Goal: Task Accomplishment & Management: Complete application form

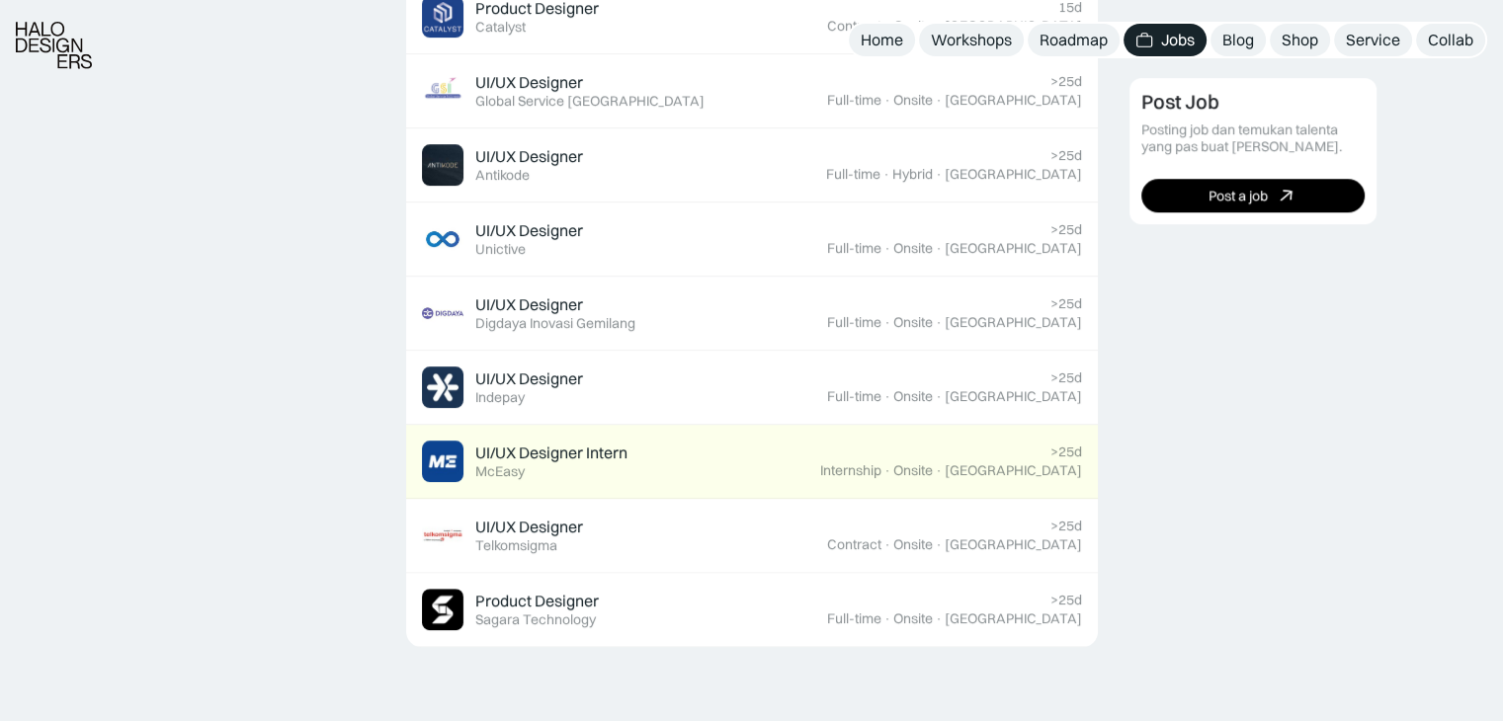
scroll to position [1284, 0]
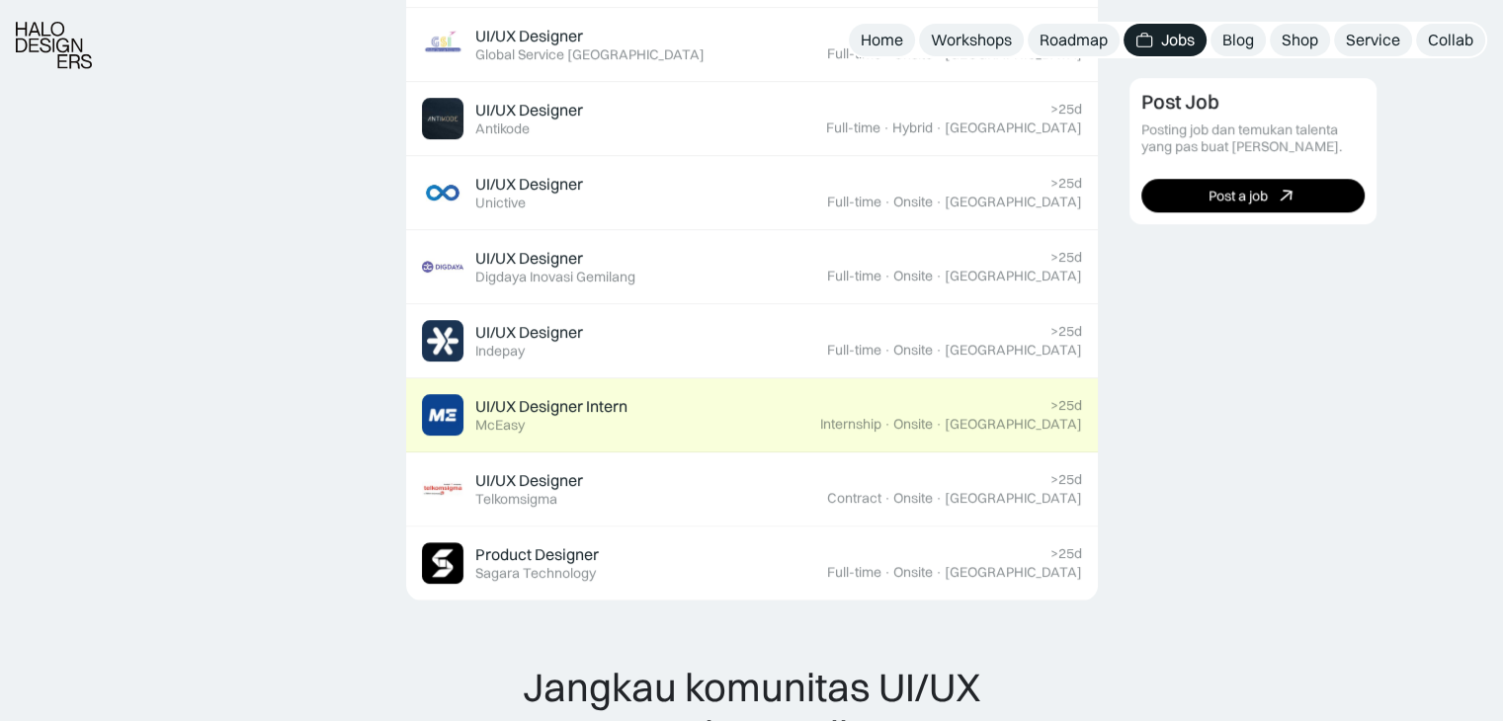
click at [612, 410] on div "UI/UX Designer Intern" at bounding box center [551, 406] width 152 height 21
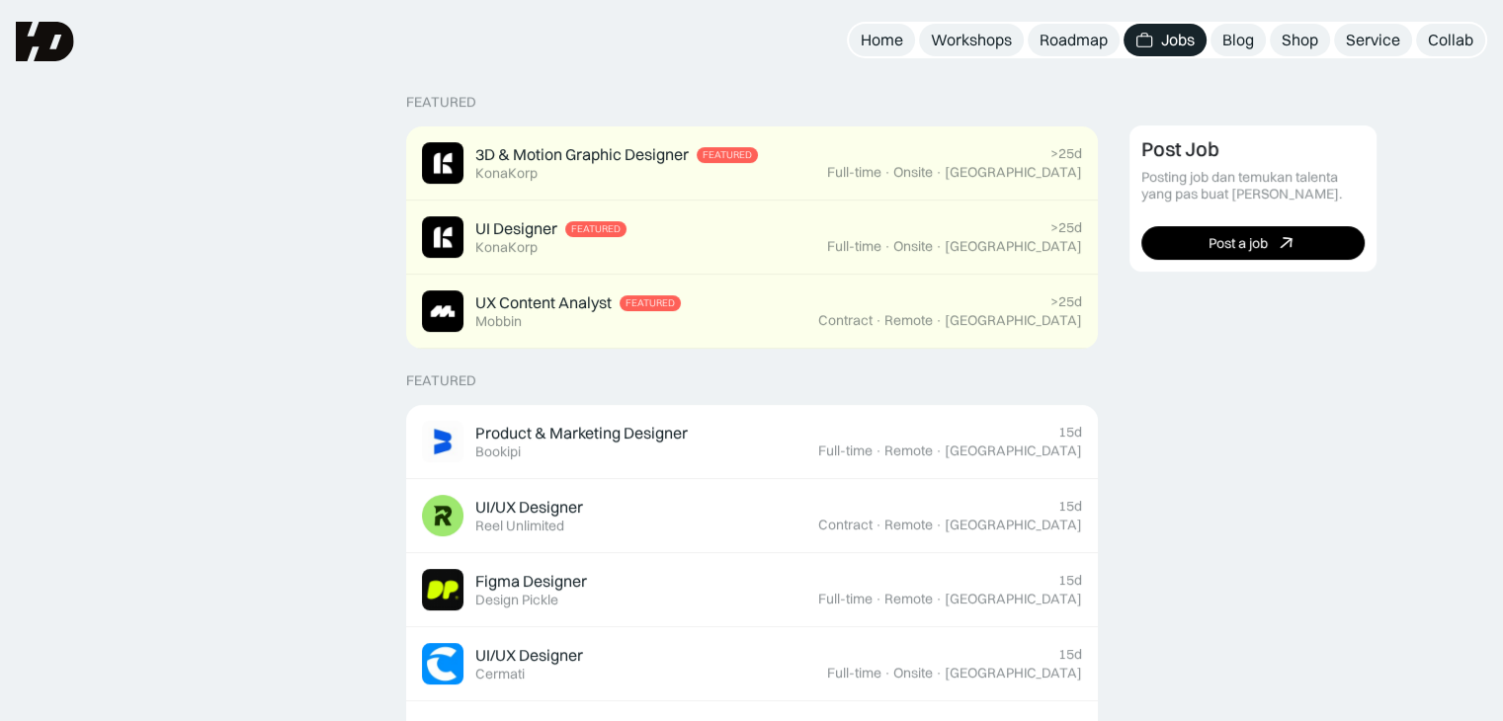
scroll to position [395, 0]
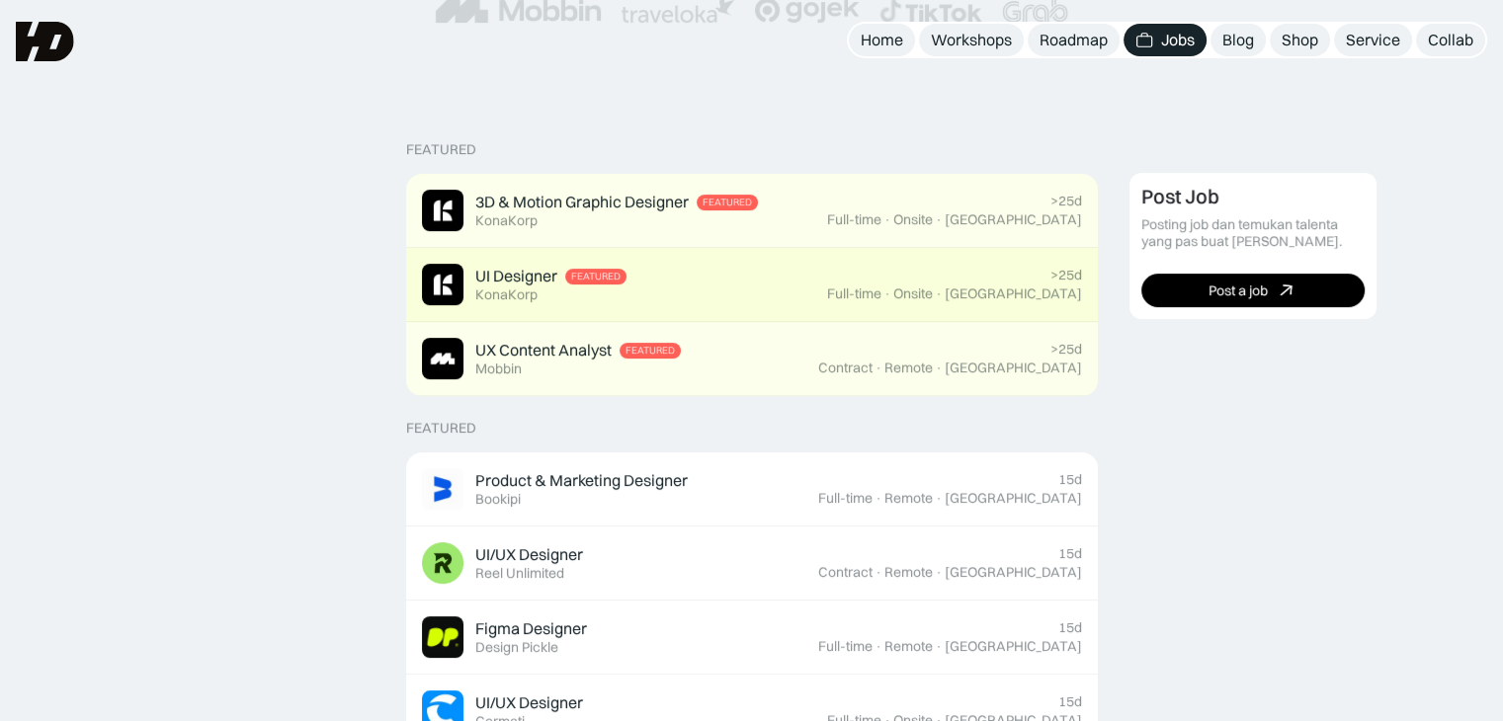
click at [696, 301] on div "UI Designer Featured KonaKorp" at bounding box center [624, 284] width 405 height 41
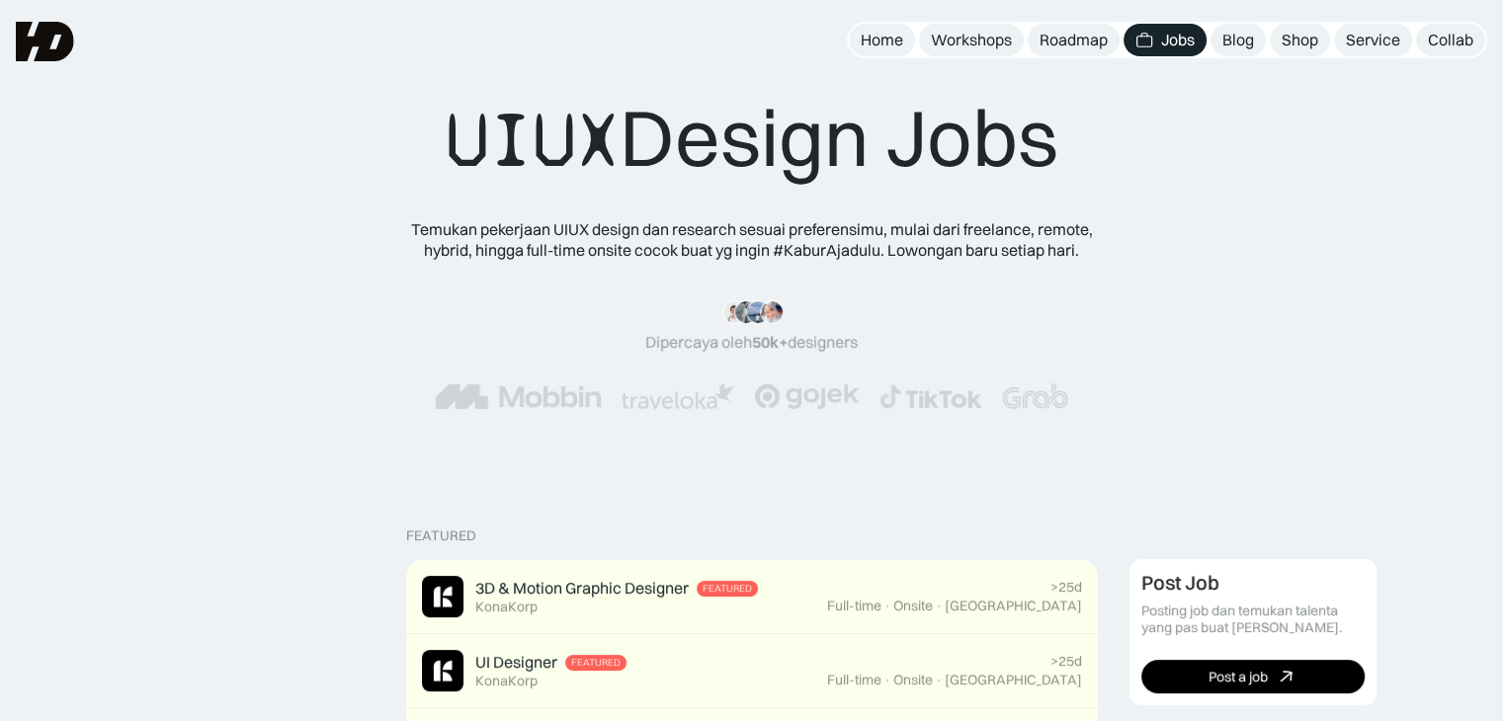
scroll to position [0, 0]
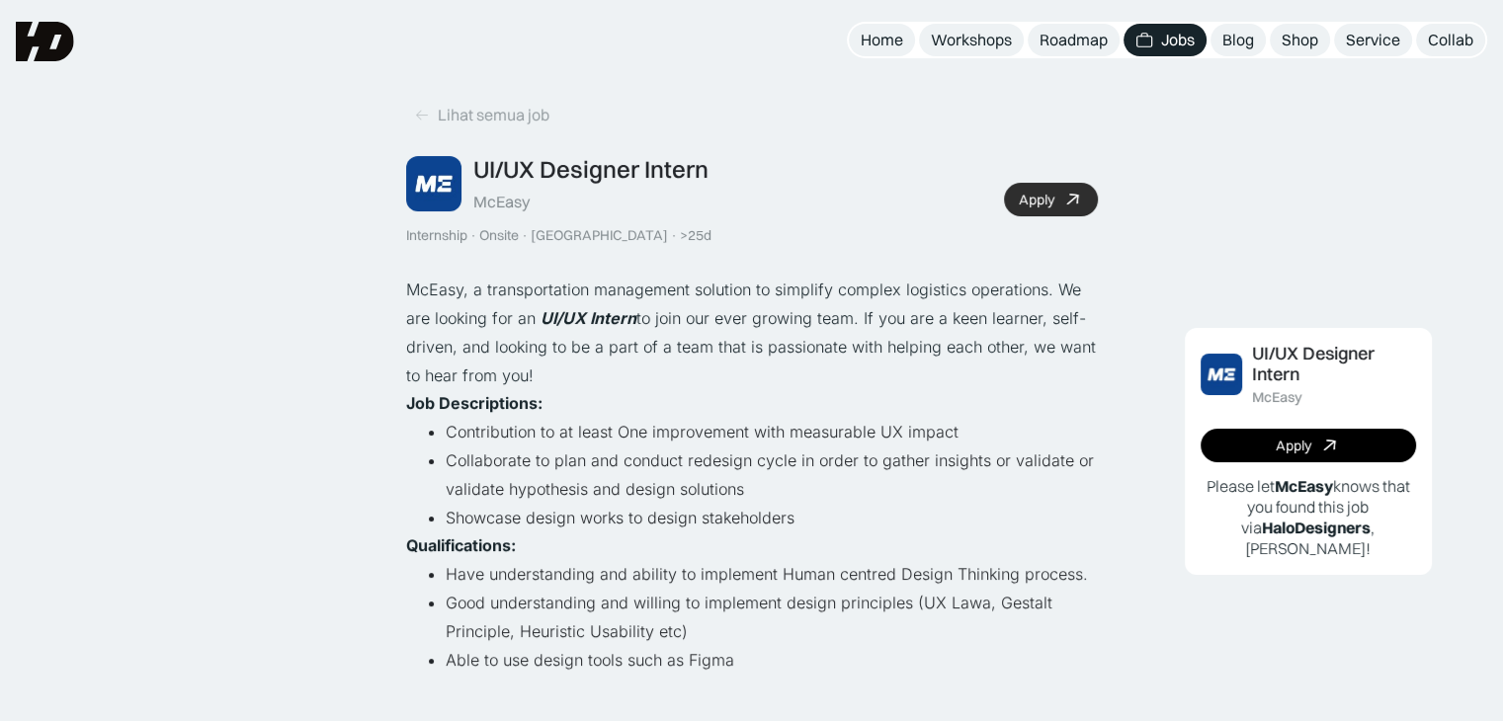
click at [1056, 208] on link "Apply" at bounding box center [1051, 200] width 94 height 34
